Goal: Task Accomplishment & Management: Complete application form

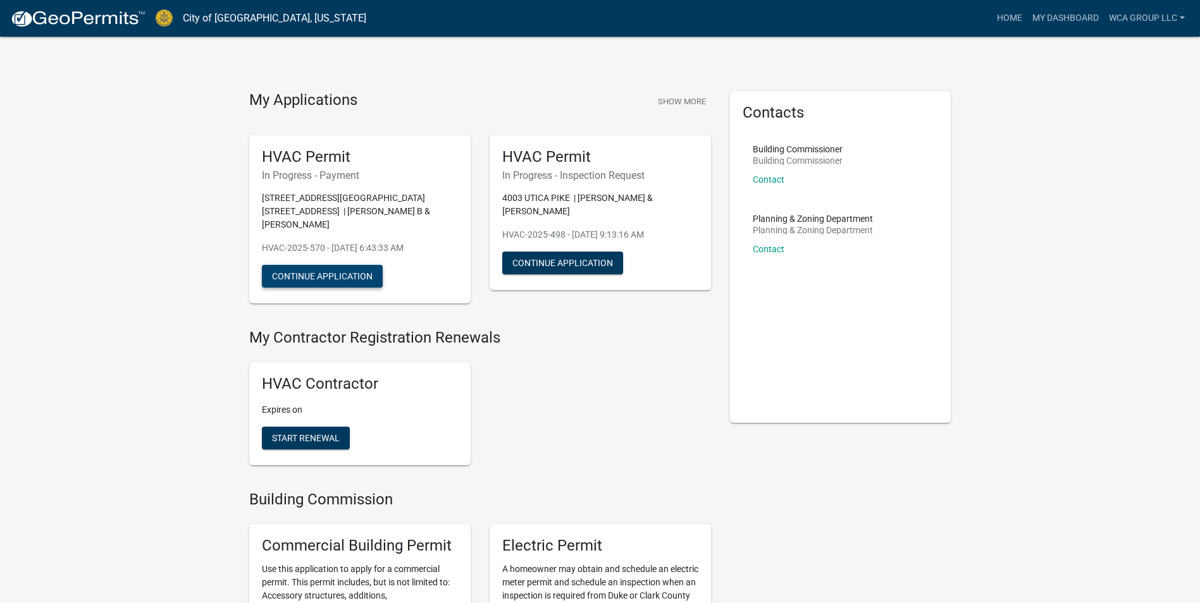
click at [368, 265] on button "Continue Application" at bounding box center [322, 276] width 121 height 23
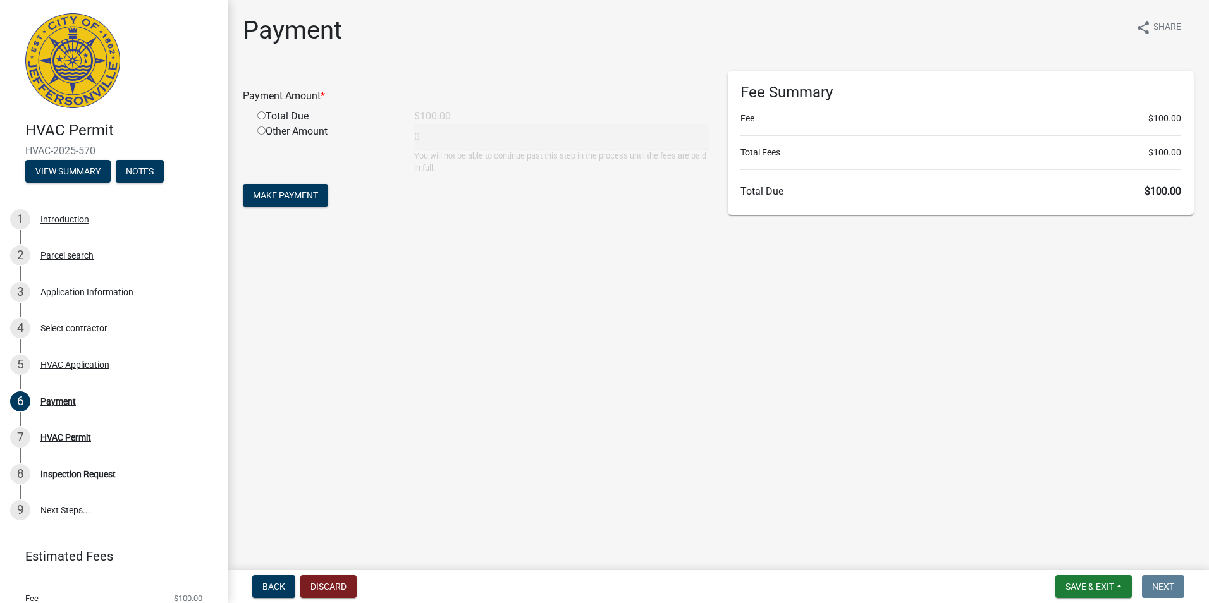
click at [273, 114] on div "Total Due" at bounding box center [326, 116] width 157 height 15
click at [264, 116] on input "radio" at bounding box center [261, 115] width 8 height 8
radio input "true"
type input "100"
click at [271, 187] on button "Make Payment" at bounding box center [285, 195] width 85 height 23
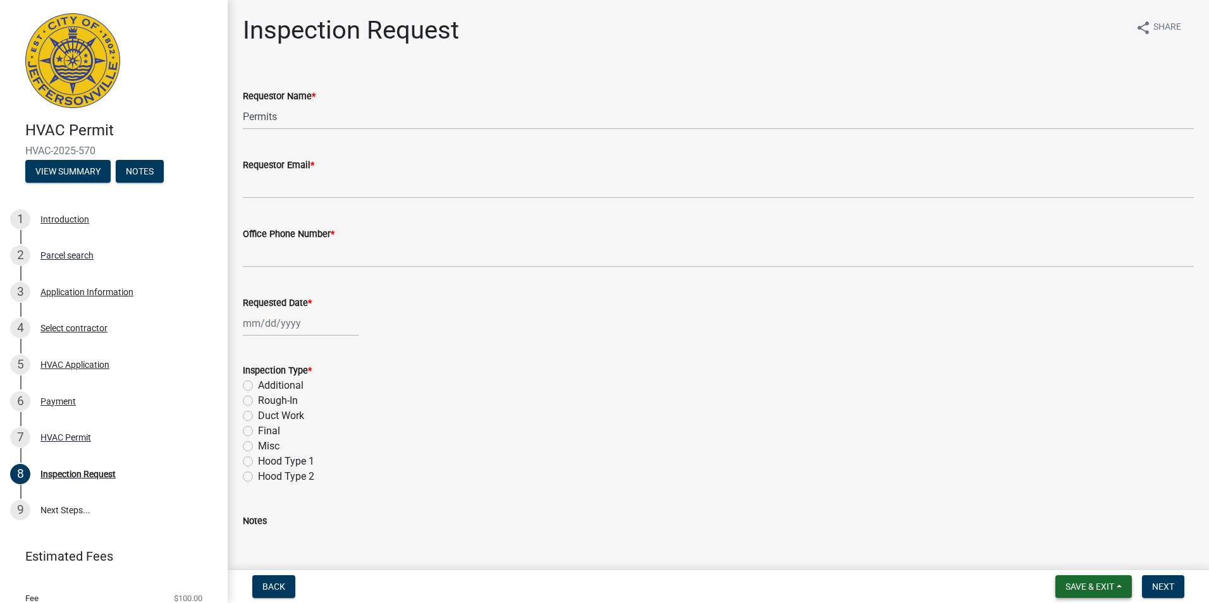
click at [1126, 587] on button "Save & Exit" at bounding box center [1094, 587] width 77 height 23
click at [1104, 553] on button "Save & Exit" at bounding box center [1081, 554] width 101 height 30
